Goal: Information Seeking & Learning: Check status

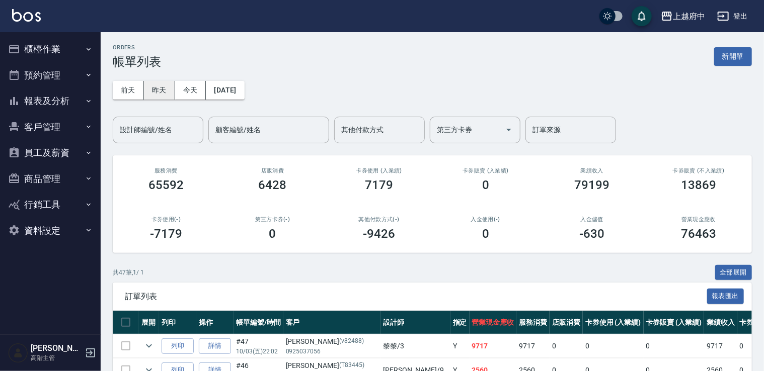
click at [171, 92] on button "昨天" at bounding box center [159, 90] width 31 height 19
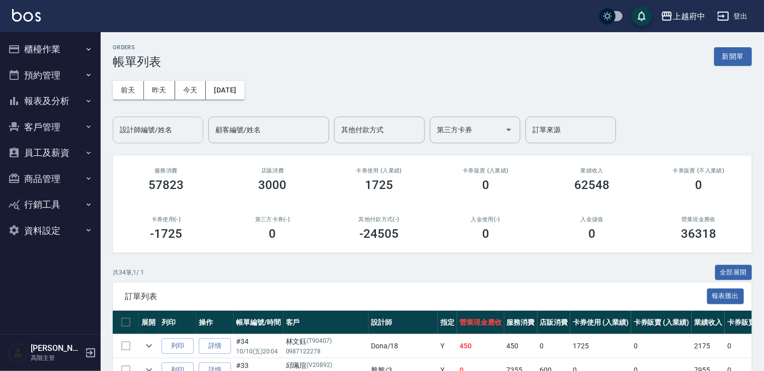
click at [175, 120] on div "設計師編號/姓名" at bounding box center [158, 130] width 91 height 27
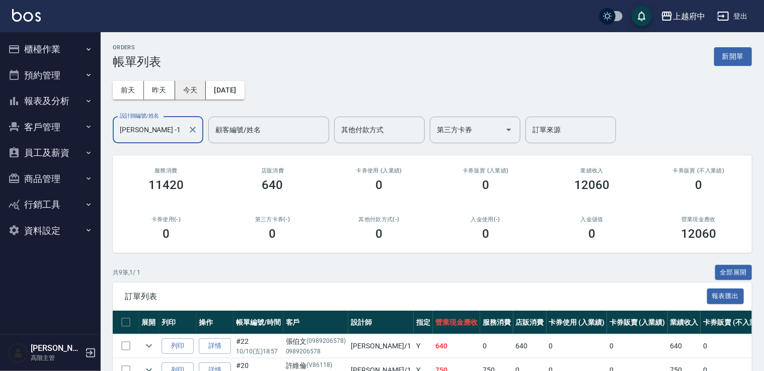
type input "[PERSON_NAME] -1"
click at [195, 98] on button "今天" at bounding box center [190, 90] width 31 height 19
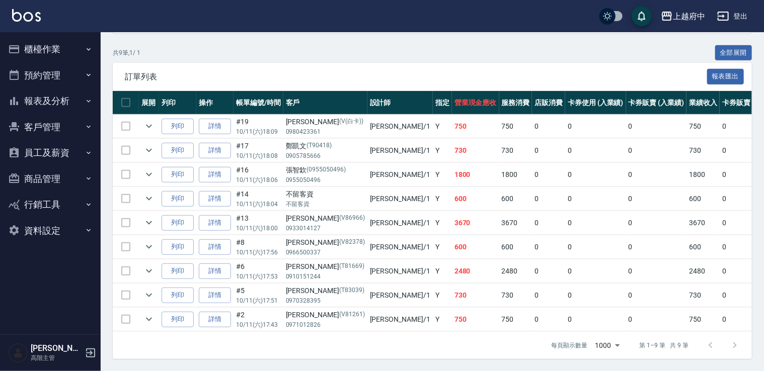
scroll to position [225, 0]
click at [147, 265] on icon "expand row" at bounding box center [149, 271] width 12 height 12
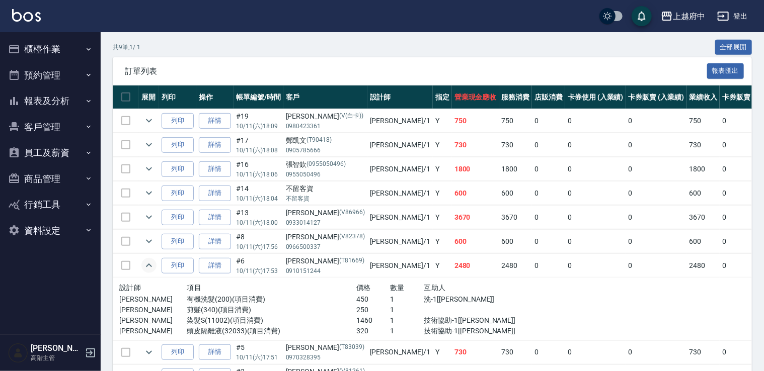
click at [147, 261] on icon "expand row" at bounding box center [149, 266] width 12 height 12
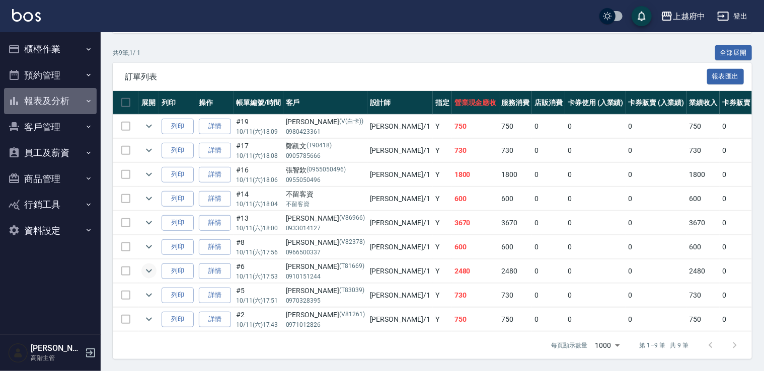
click at [80, 105] on button "報表及分析" at bounding box center [50, 101] width 93 height 26
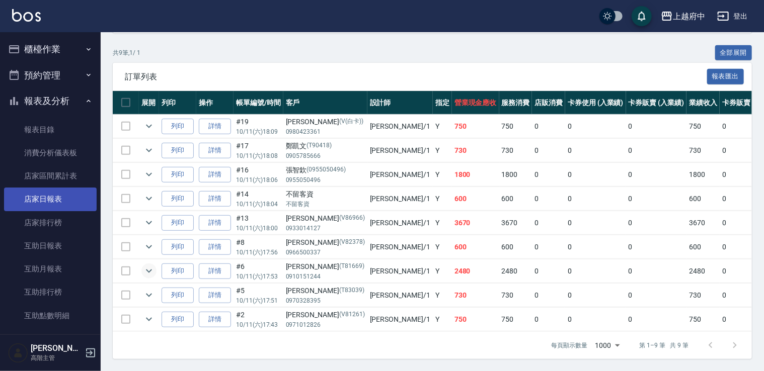
scroll to position [252, 0]
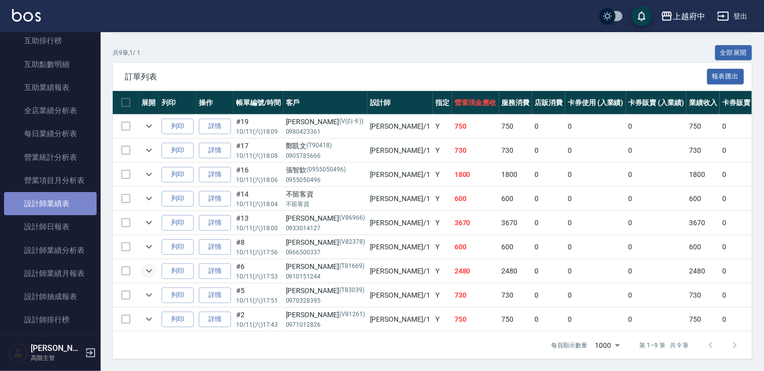
click at [64, 208] on link "設計師業績表" at bounding box center [50, 203] width 93 height 23
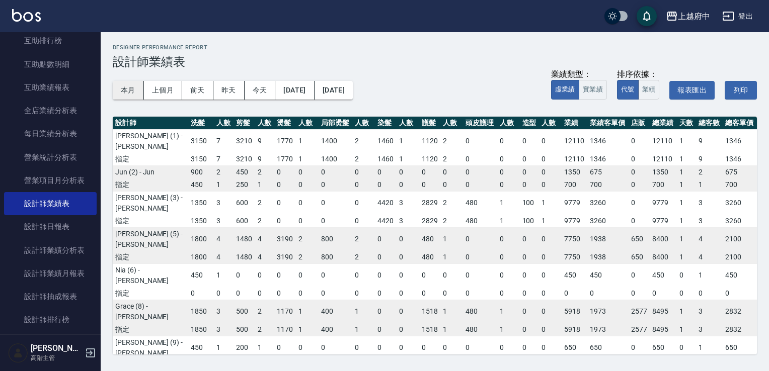
click at [127, 94] on button "本月" at bounding box center [128, 90] width 31 height 19
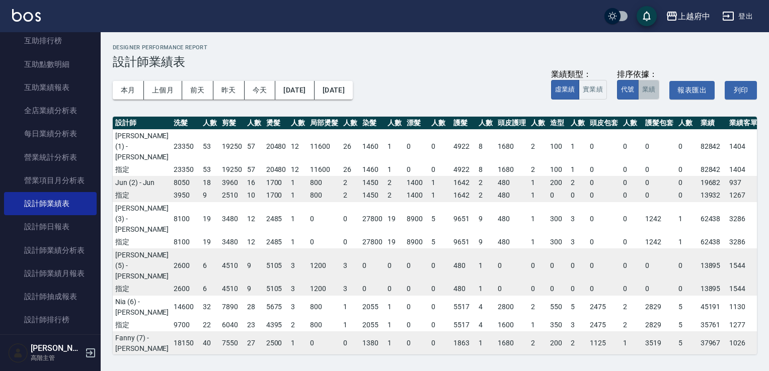
click at [642, 89] on button "業績" at bounding box center [649, 90] width 22 height 20
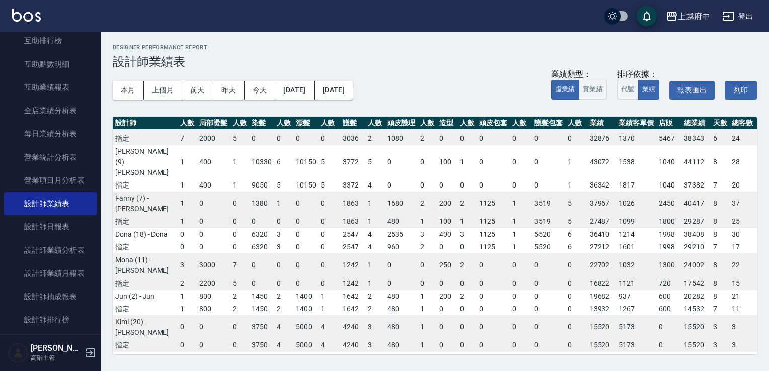
scroll to position [0, 111]
